Goal: Register for event/course

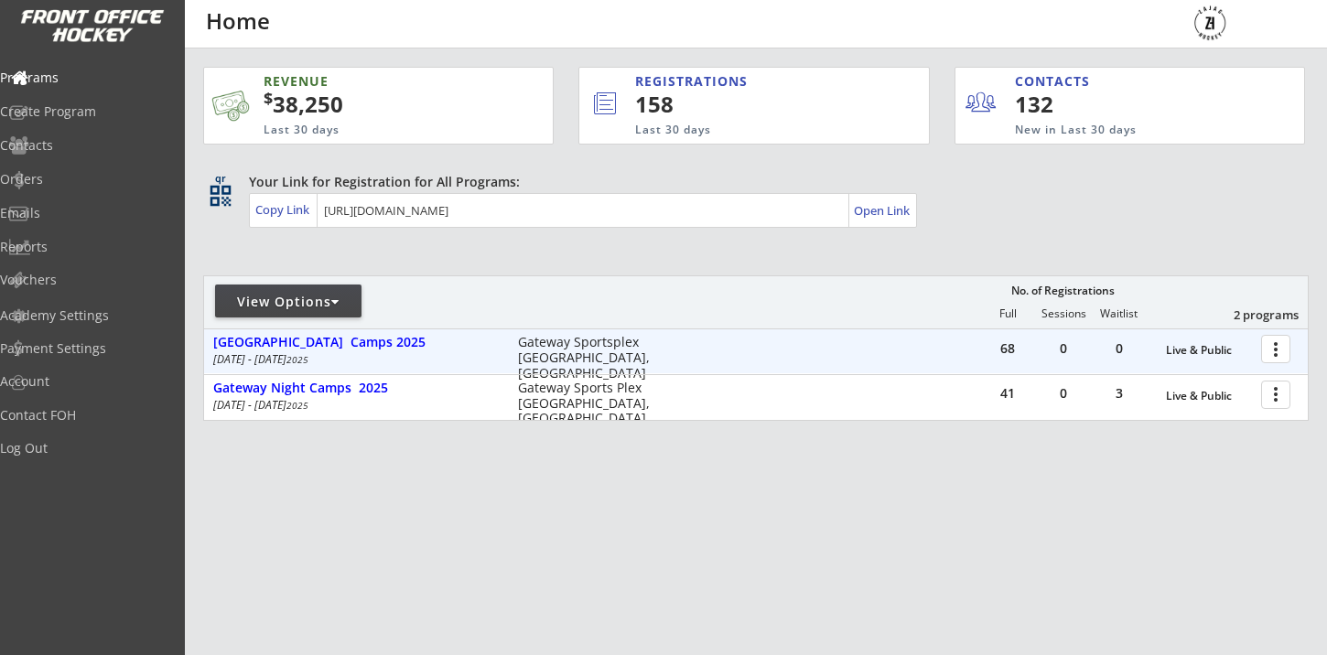
click at [365, 332] on div "68 0 0 Live & Public more_vert [GEOGRAPHIC_DATA] Camps [DATE] - [DATE] Gateway …" at bounding box center [755, 351] width 1103 height 44
click at [363, 341] on div "[GEOGRAPHIC_DATA] Camps 2025" at bounding box center [355, 343] width 285 height 16
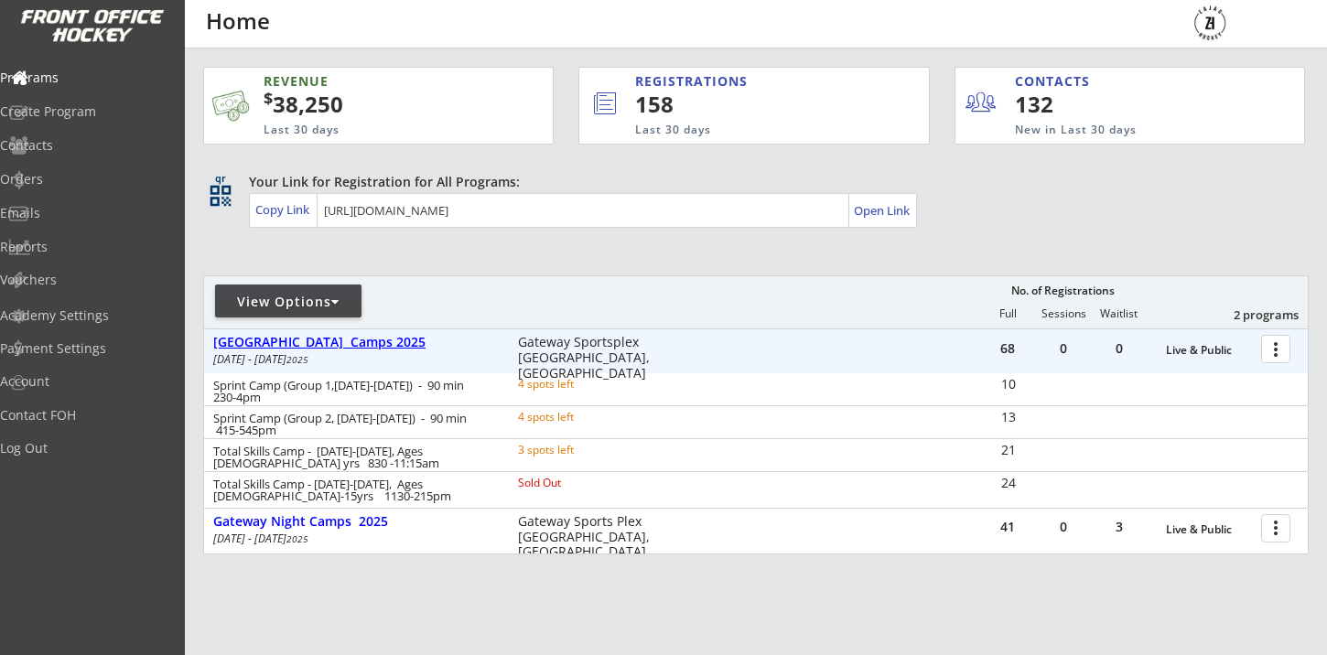
click at [367, 336] on div "[GEOGRAPHIC_DATA] Camps 2025" at bounding box center [355, 343] width 285 height 16
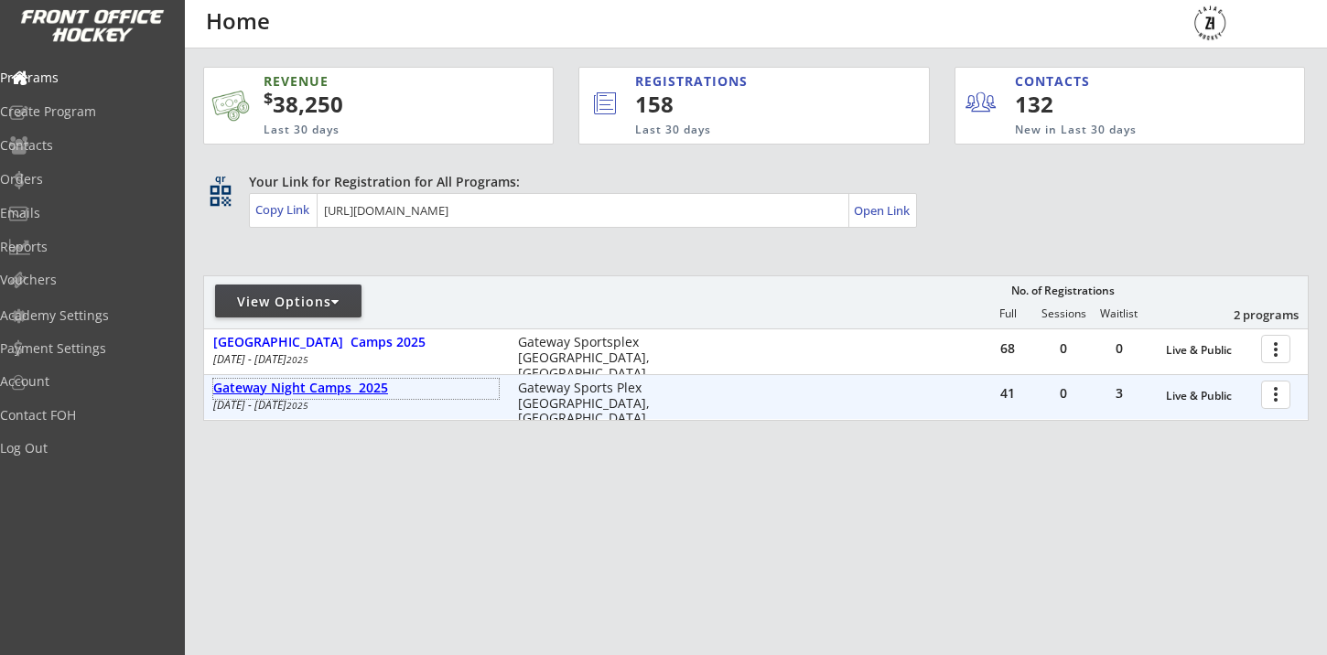
click at [326, 396] on div "Gateway Night Camps 2025" at bounding box center [355, 389] width 285 height 20
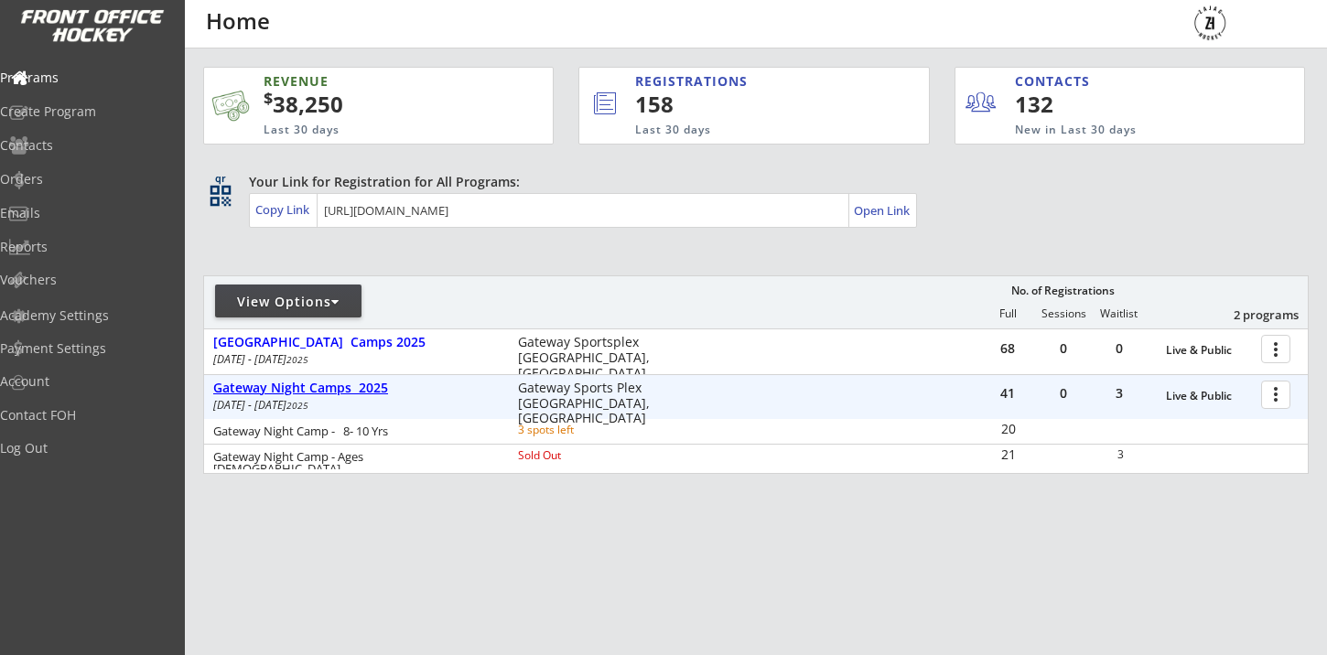
click at [326, 395] on div "Gateway Night Camps 2025" at bounding box center [355, 389] width 285 height 16
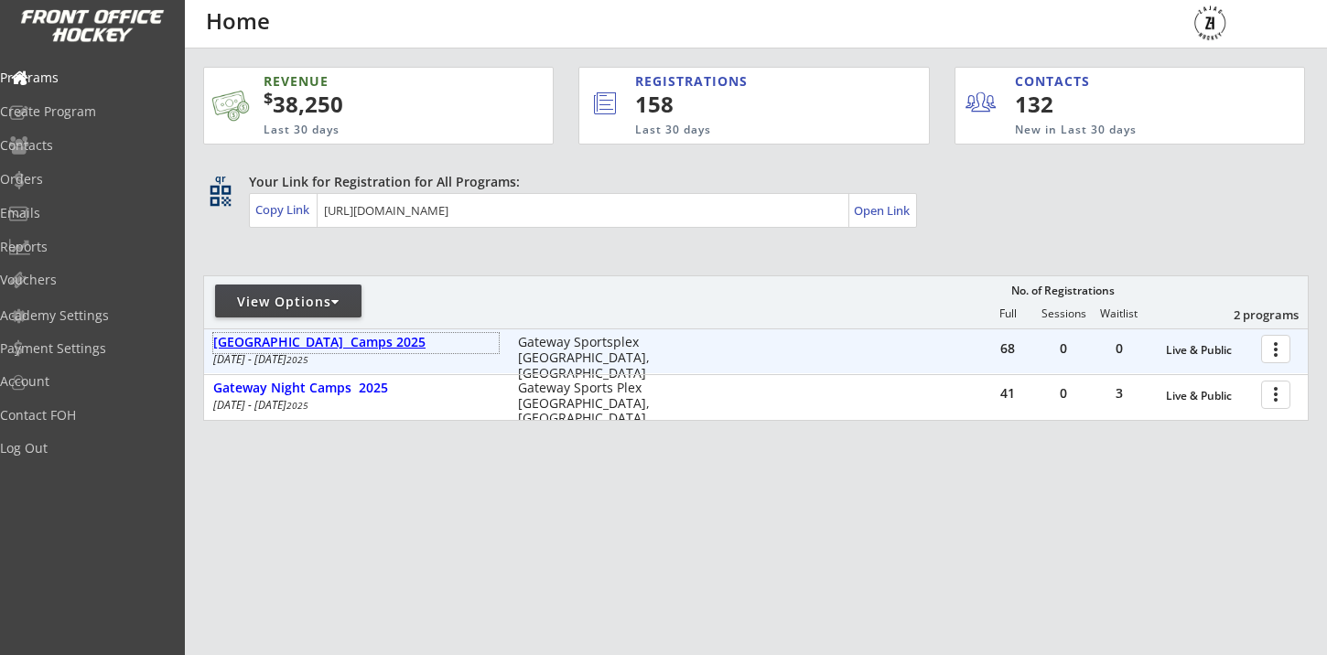
click at [365, 338] on div "[GEOGRAPHIC_DATA] Camps 2025" at bounding box center [355, 343] width 285 height 16
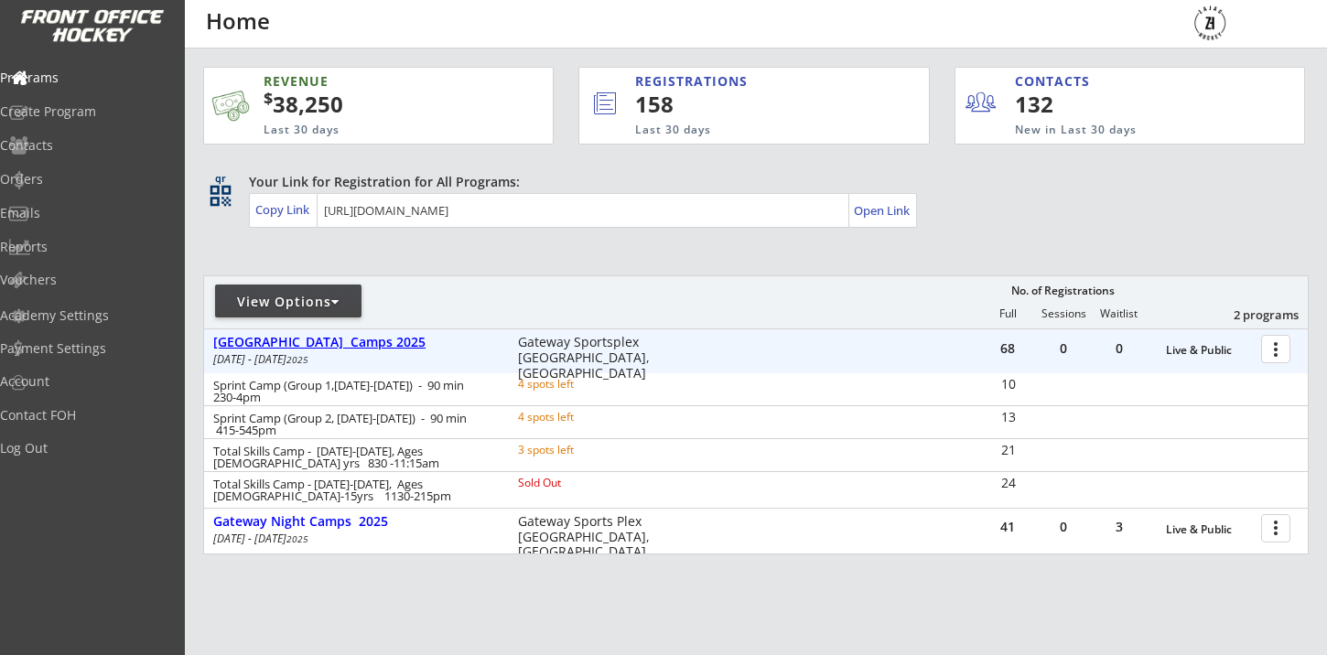
click at [365, 338] on div "[GEOGRAPHIC_DATA] Camps 2025" at bounding box center [355, 343] width 285 height 16
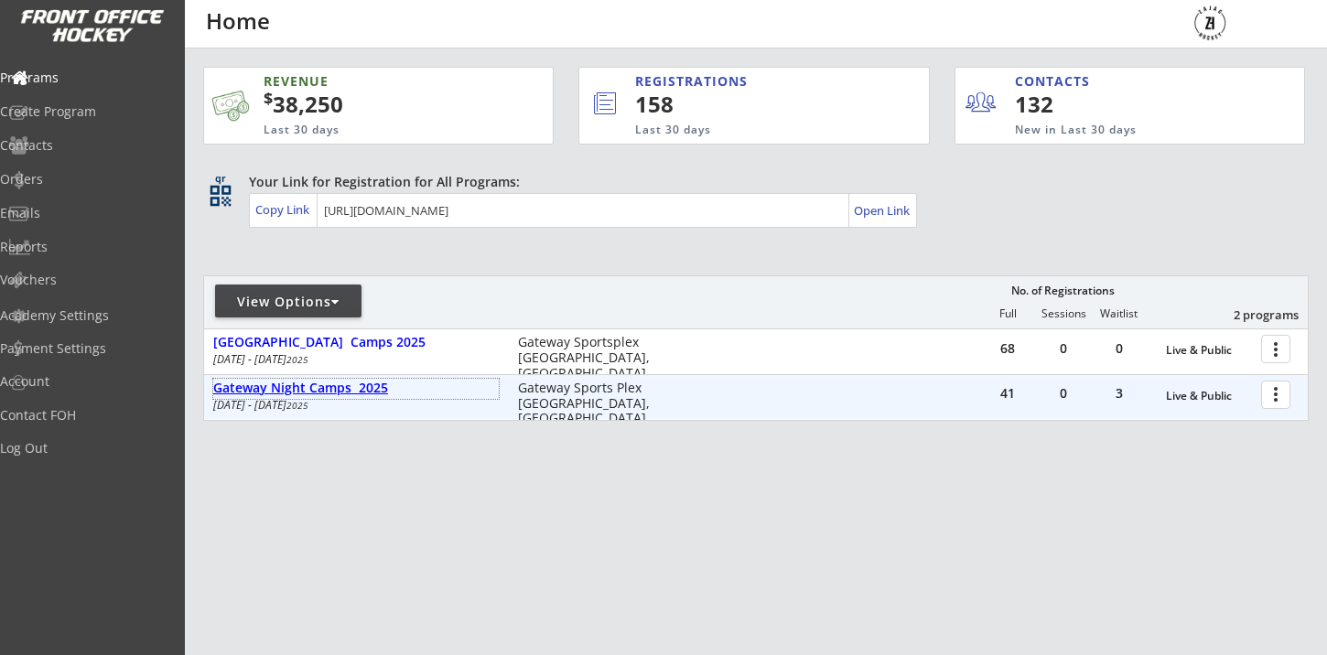
click at [333, 392] on div "Gateway Night Camps 2025" at bounding box center [355, 389] width 285 height 16
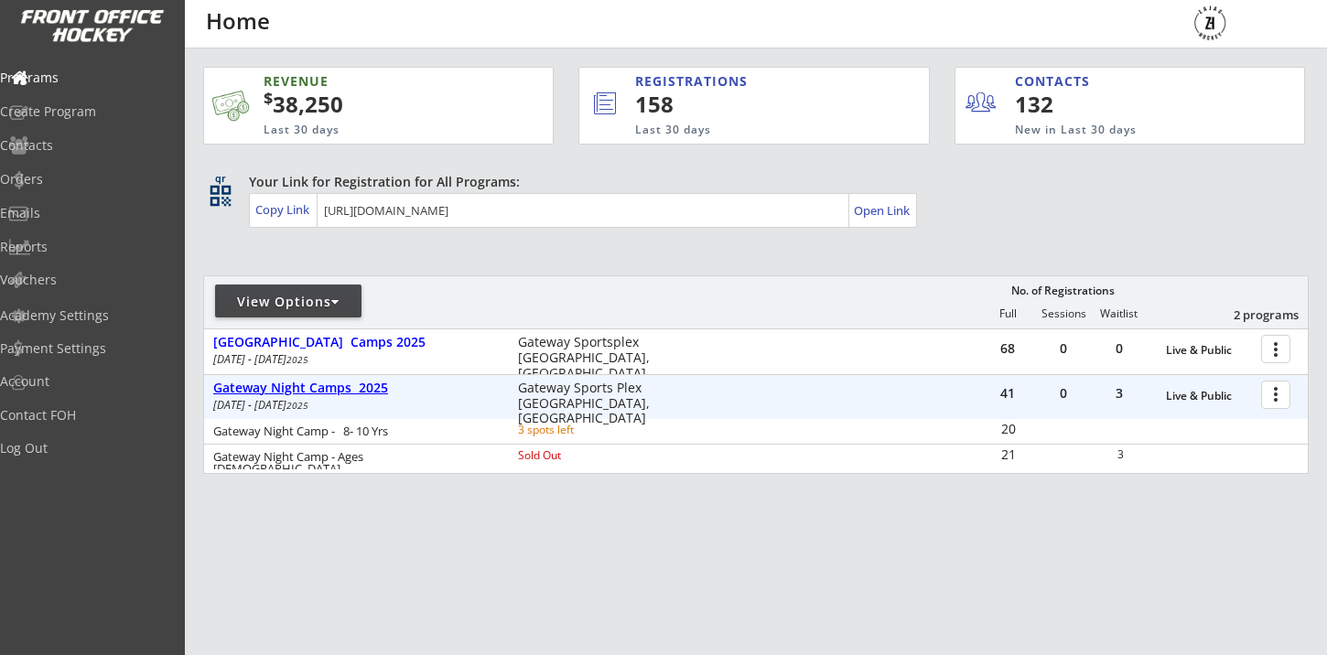
click at [333, 392] on div "Gateway Night Camps 2025" at bounding box center [355, 389] width 285 height 16
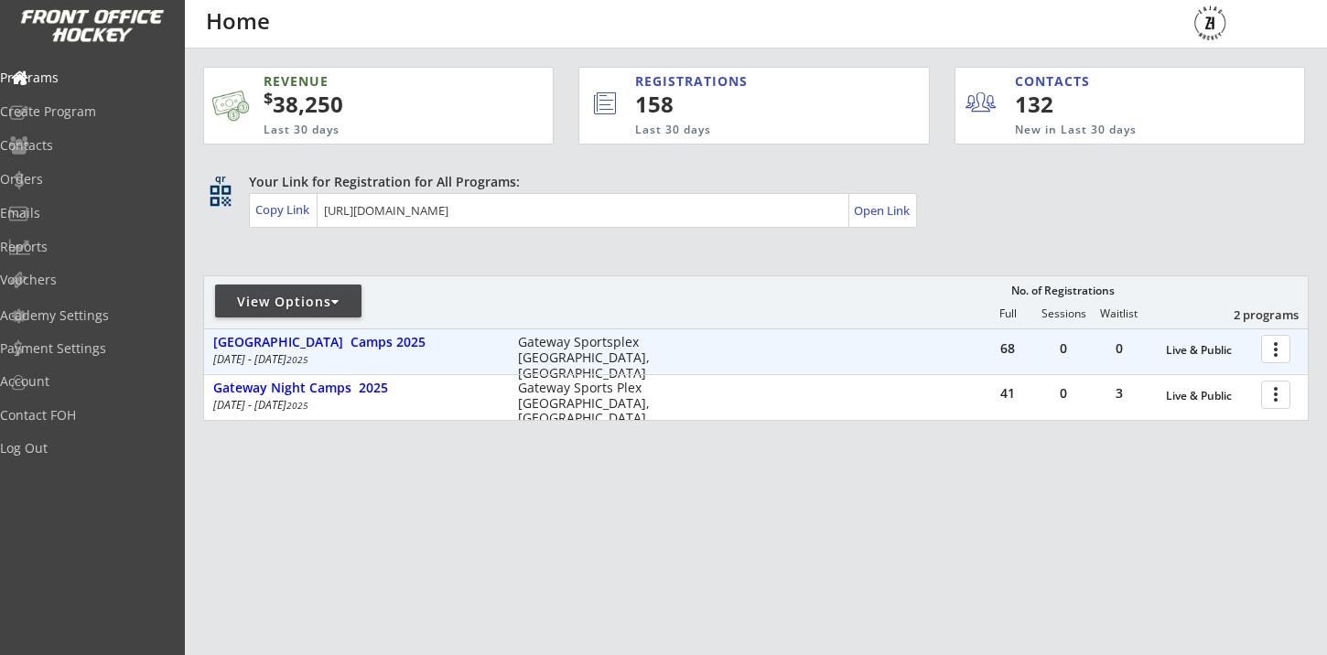
click at [349, 357] on div "[DATE] - [DATE]" at bounding box center [353, 359] width 280 height 11
click at [359, 349] on div "[GEOGRAPHIC_DATA] Camps 2025" at bounding box center [355, 343] width 285 height 16
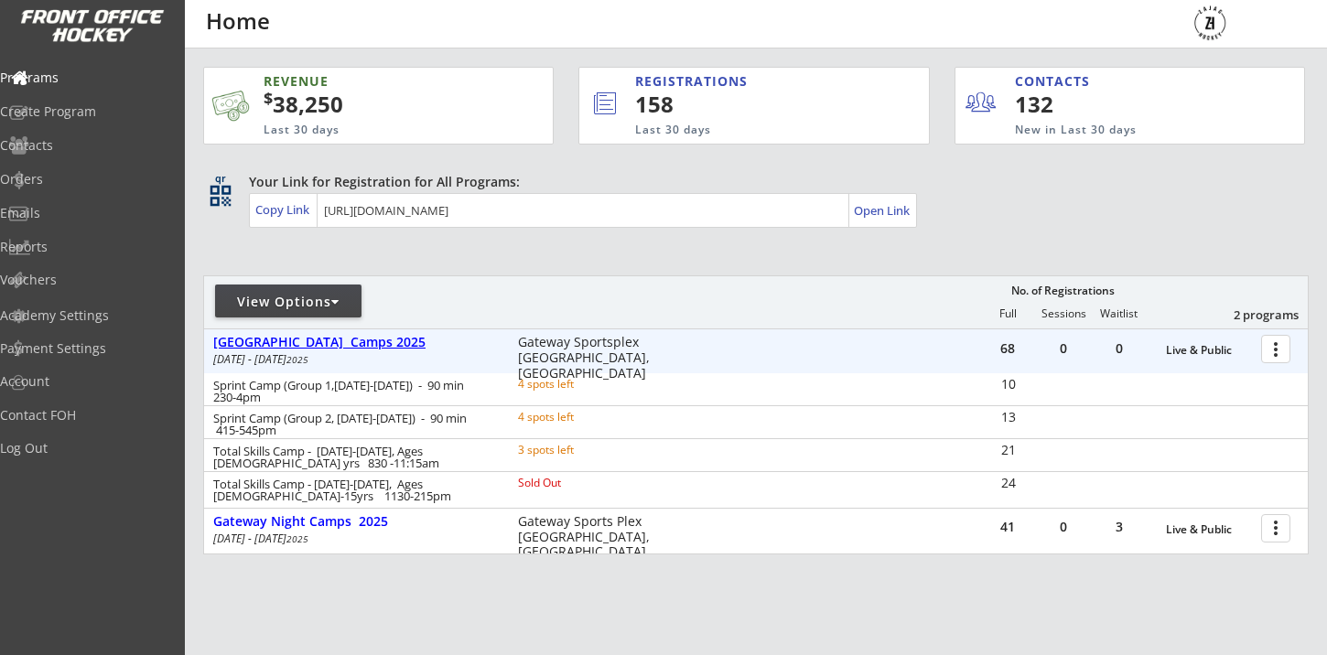
click at [359, 349] on div "[GEOGRAPHIC_DATA] Camps 2025" at bounding box center [355, 343] width 285 height 16
